Goal: Task Accomplishment & Management: Manage account settings

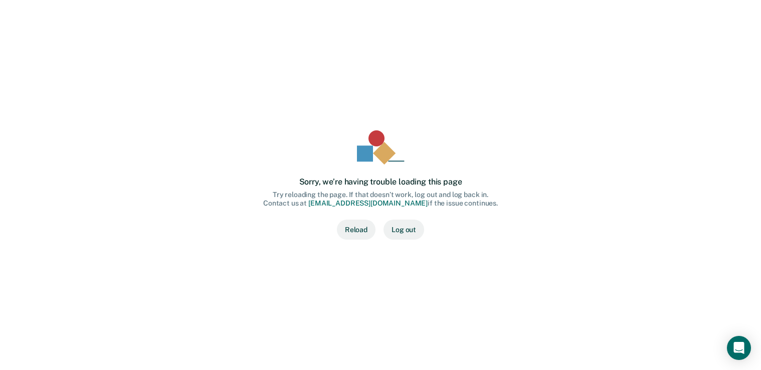
click at [402, 229] on button "Log out" at bounding box center [403, 229] width 41 height 20
click at [359, 232] on button "Reload" at bounding box center [356, 229] width 39 height 20
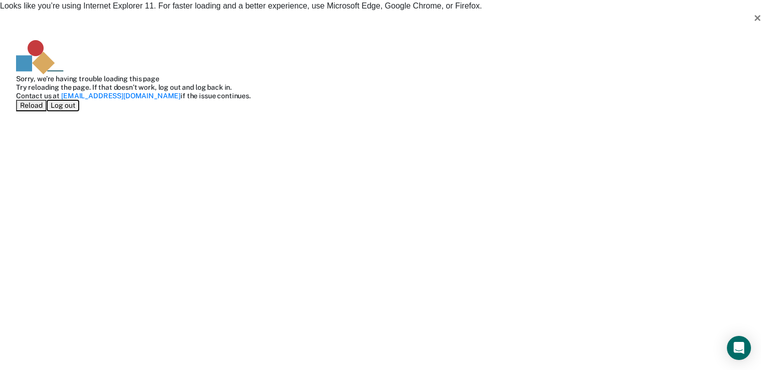
click at [79, 111] on button "Log out" at bounding box center [63, 106] width 33 height 12
